Goal: Find specific page/section: Find specific page/section

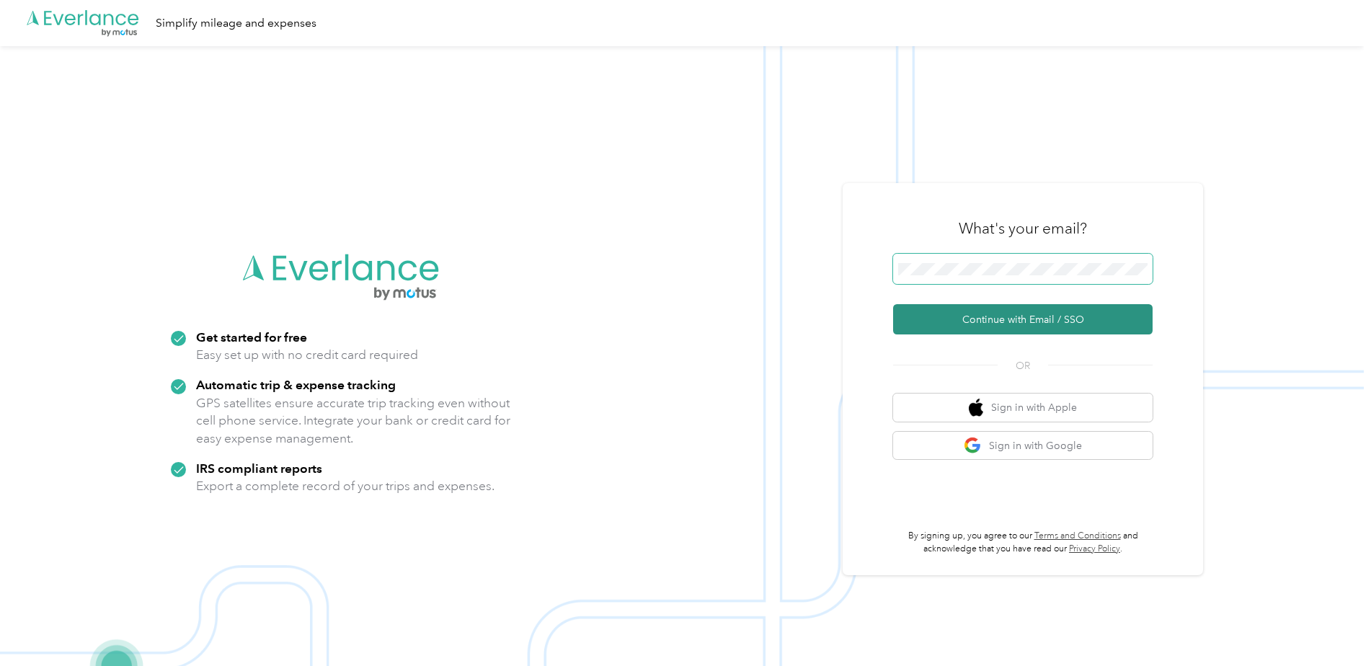
click at [893, 304] on button "Continue with Email / SSO" at bounding box center [1022, 319] width 259 height 30
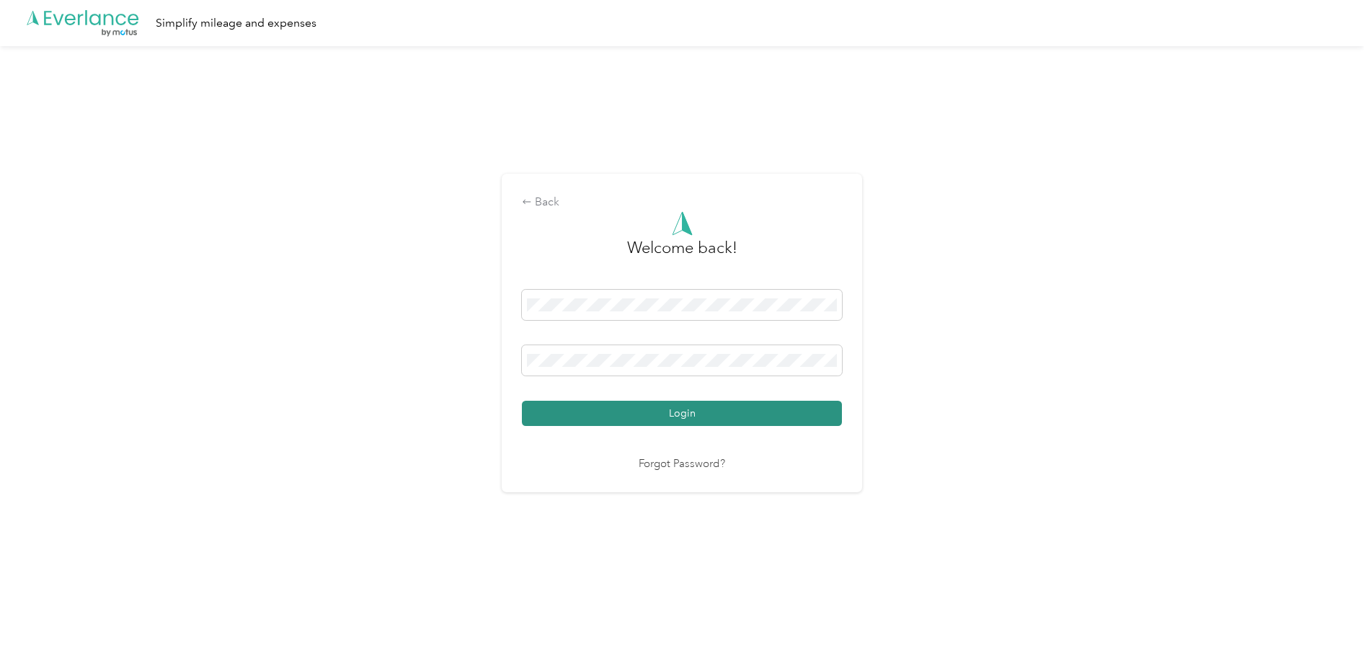
click at [687, 409] on button "Login" at bounding box center [682, 413] width 320 height 25
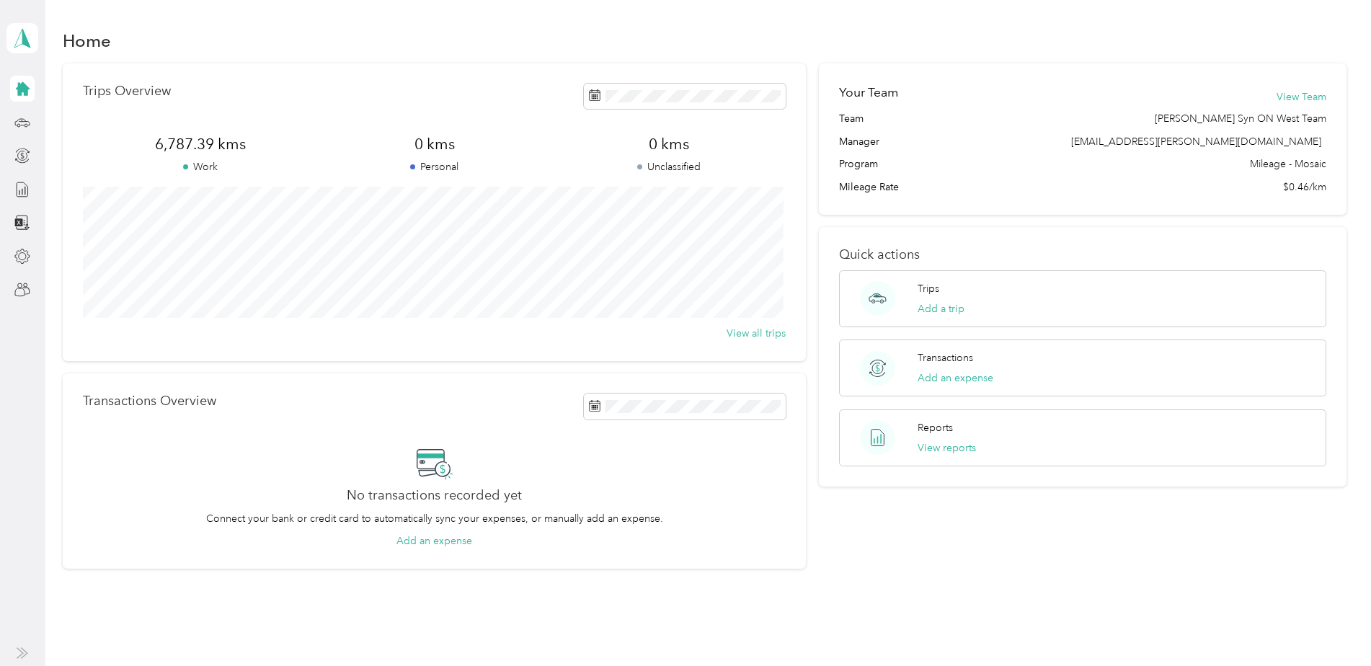
click at [23, 92] on icon at bounding box center [23, 89] width 14 height 14
click at [17, 38] on icon at bounding box center [23, 38] width 22 height 20
click at [53, 112] on div "Team dashboard" at bounding box center [57, 109] width 77 height 15
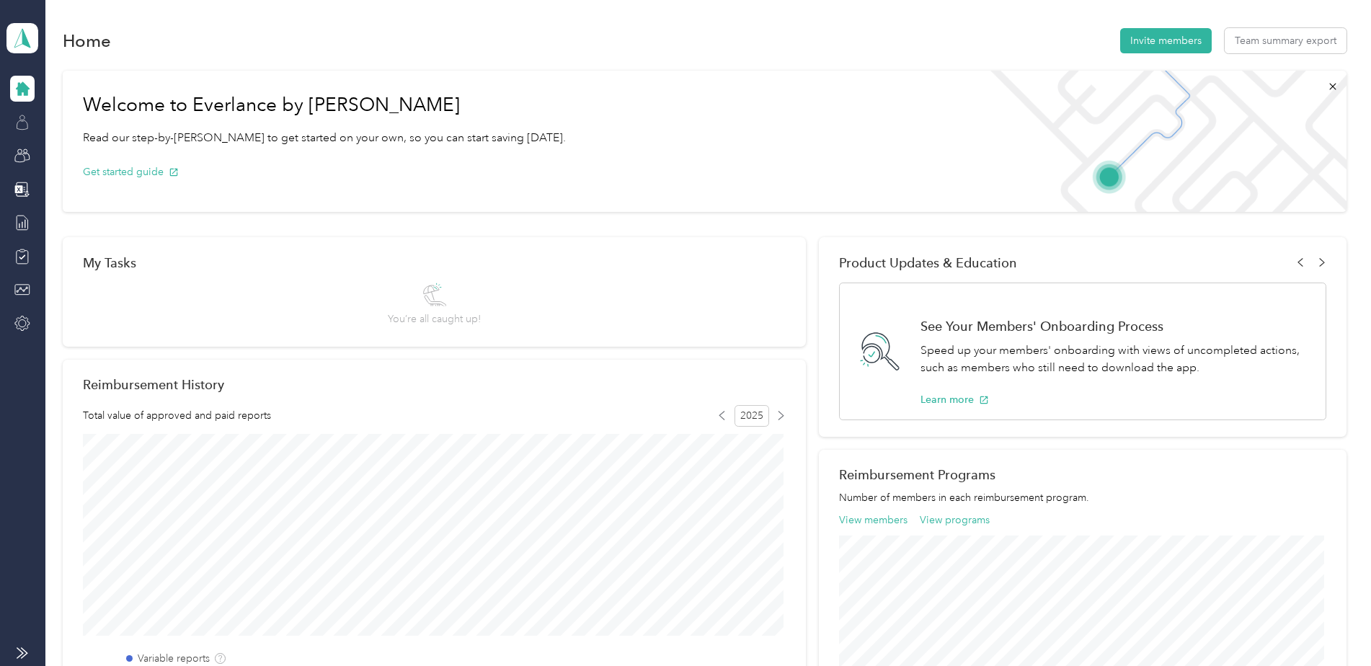
click at [26, 123] on icon at bounding box center [22, 123] width 16 height 16
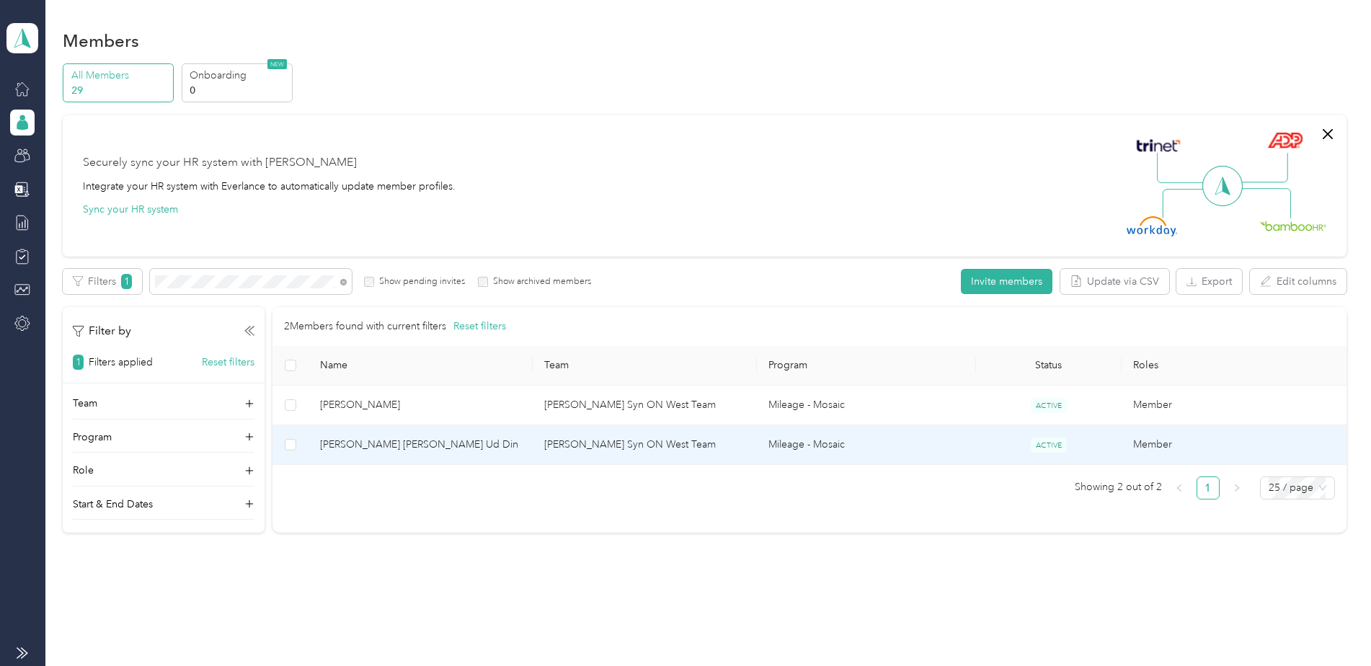
click at [367, 434] on td "[PERSON_NAME] [PERSON_NAME] Ud Din" at bounding box center [420, 445] width 224 height 40
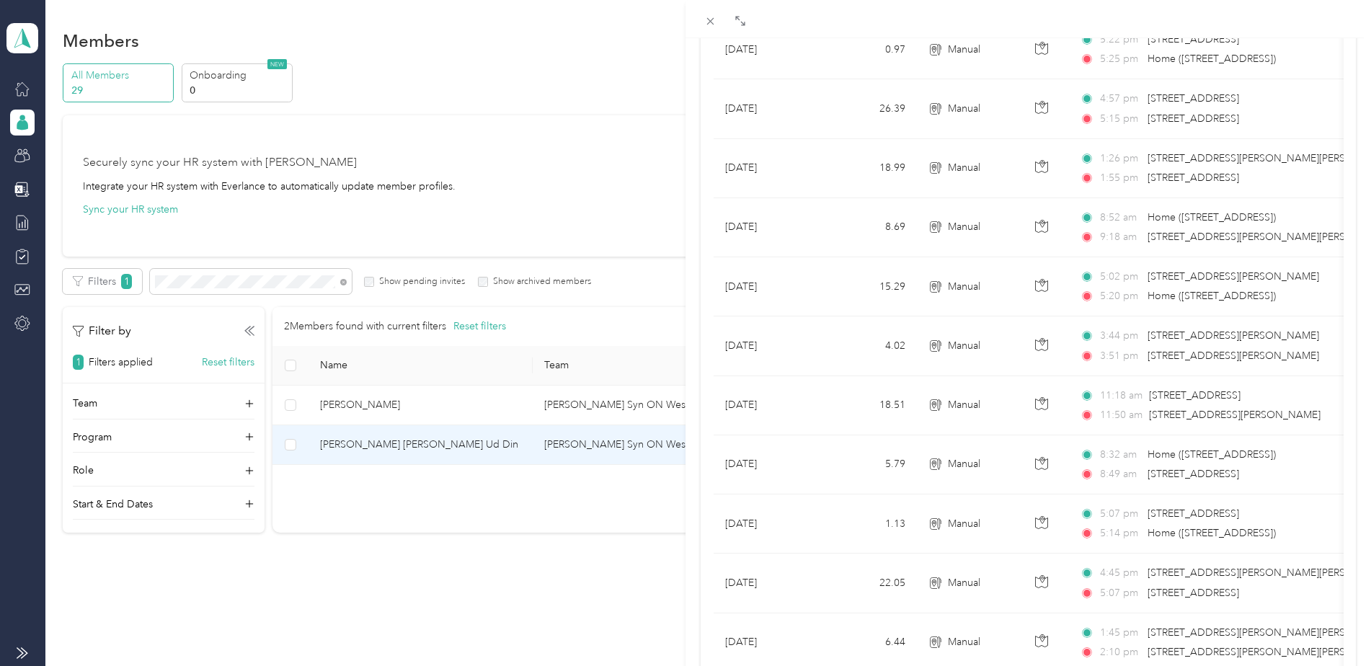
scroll to position [546, 0]
